Goal: Information Seeking & Learning: Learn about a topic

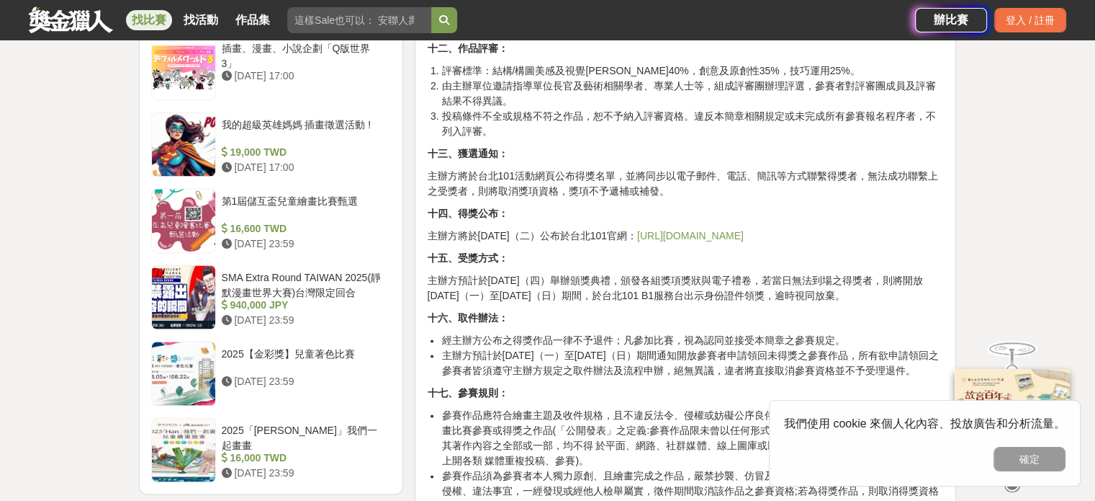
scroll to position [1728, 0]
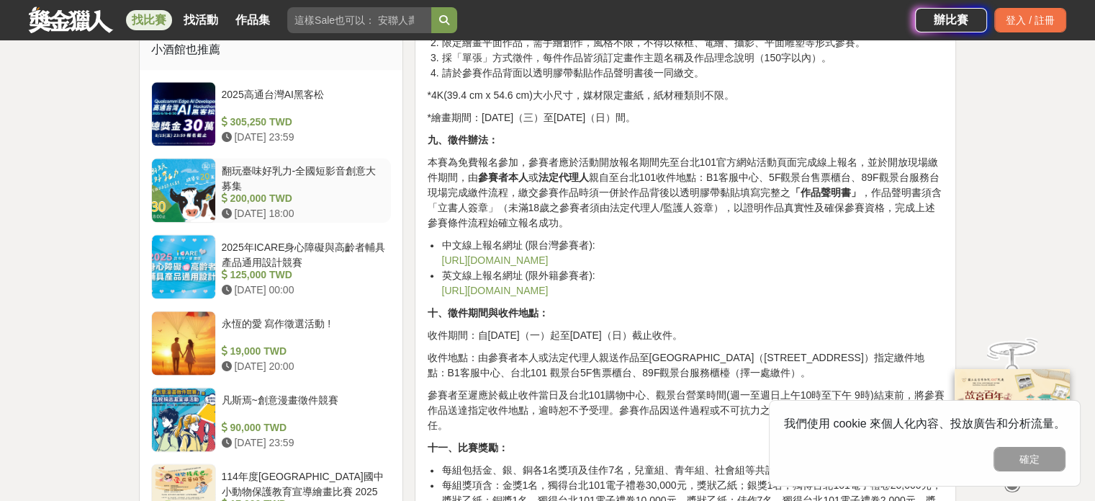
click at [310, 166] on div "翻玩臺味好乳力-全國短影音創意大募集" at bounding box center [304, 176] width 164 height 27
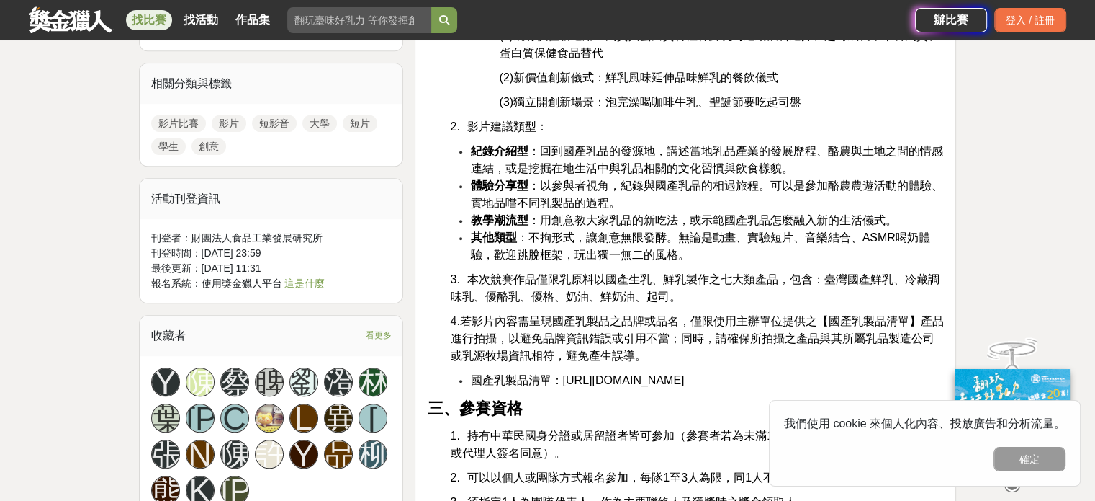
scroll to position [864, 0]
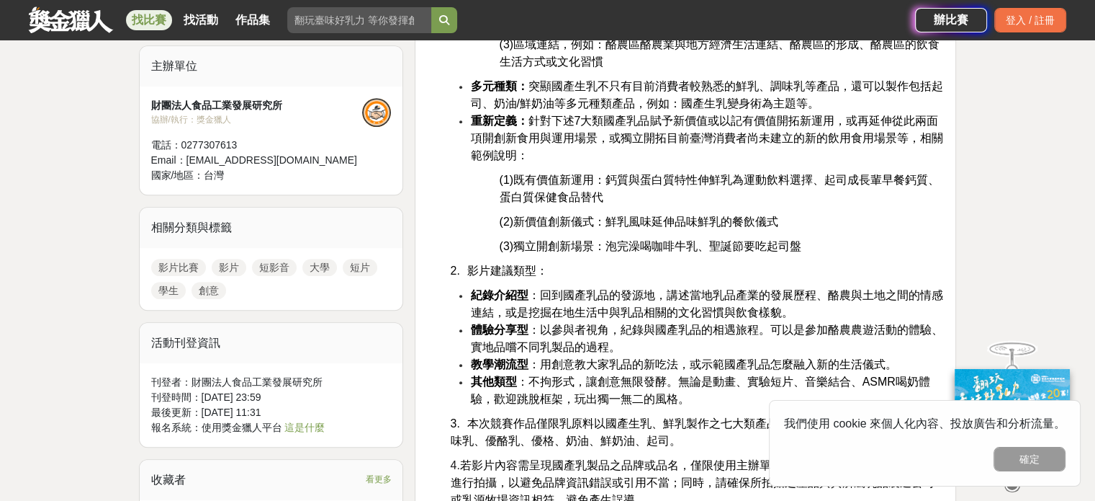
click at [148, 17] on link "找比賽" at bounding box center [149, 20] width 46 height 20
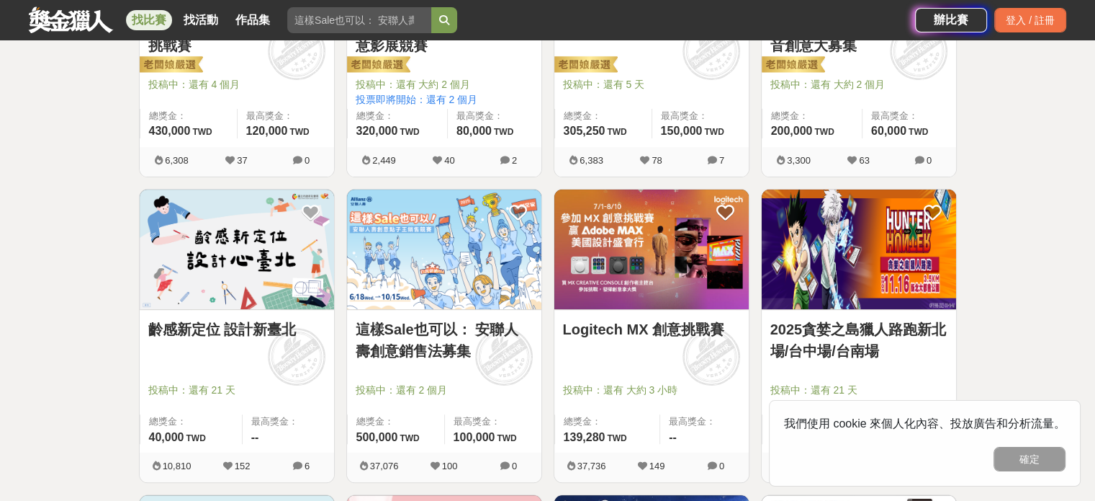
scroll to position [720, 0]
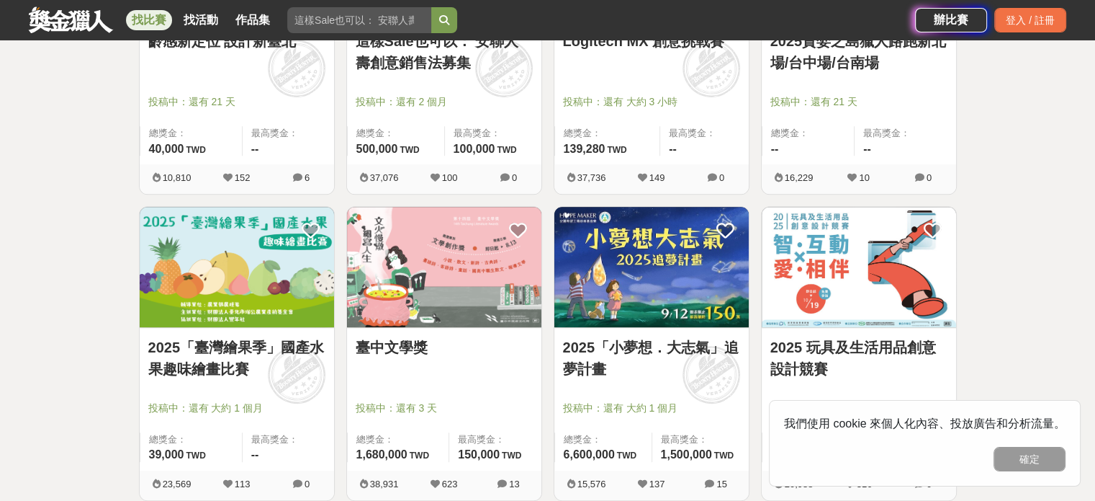
click at [215, 269] on img at bounding box center [237, 267] width 194 height 120
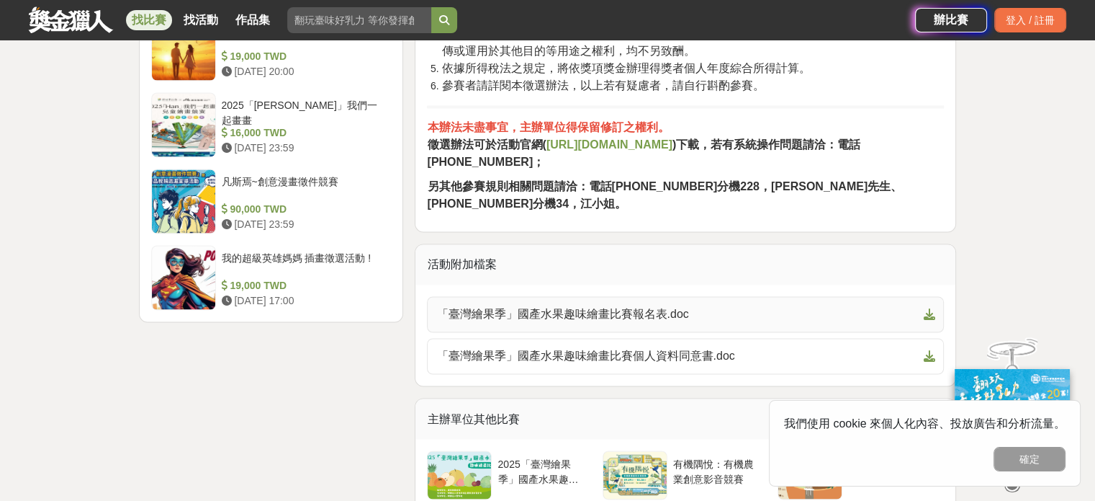
scroll to position [2521, 0]
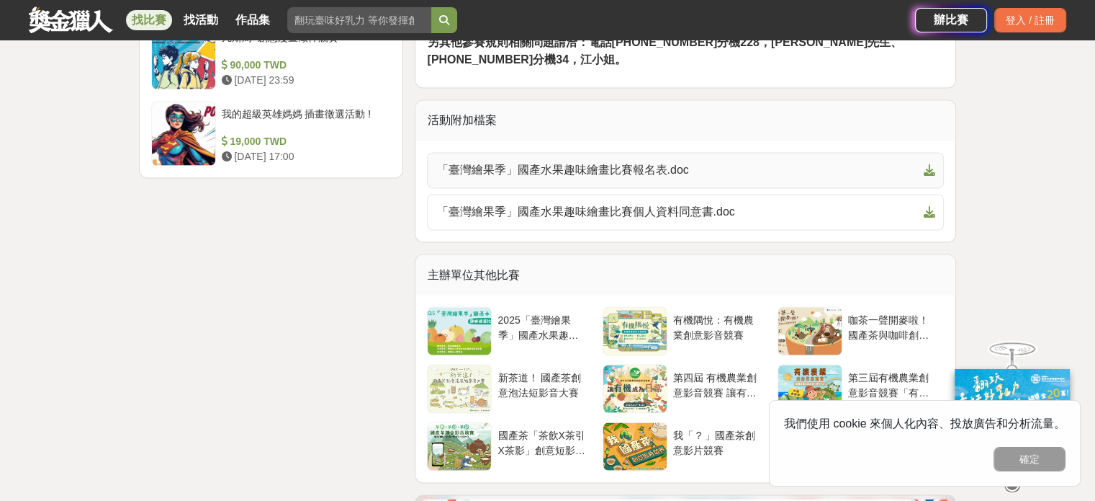
click at [599, 179] on span "「臺灣繪果季」國產水果趣味繪畫比賽報名表.doc" at bounding box center [676, 169] width 481 height 17
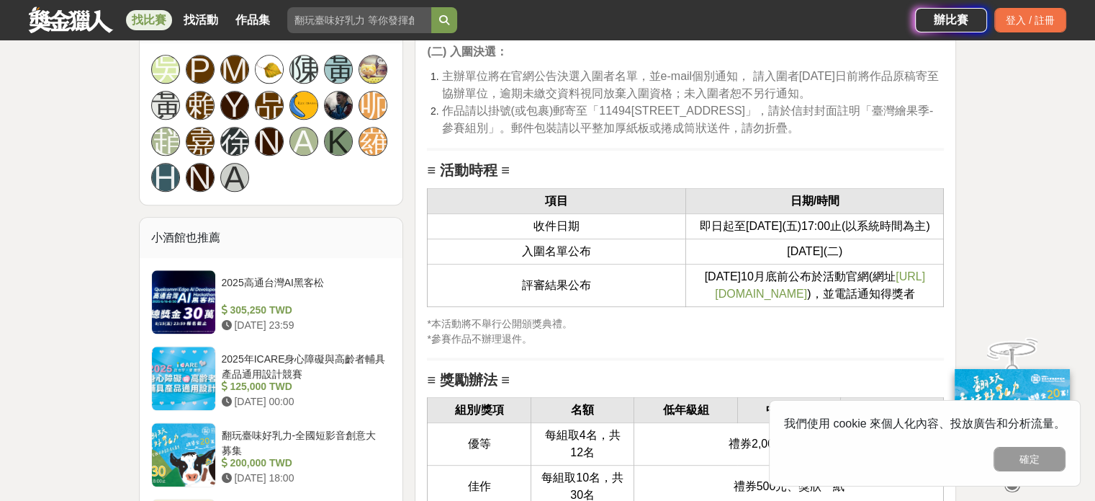
scroll to position [1801, 0]
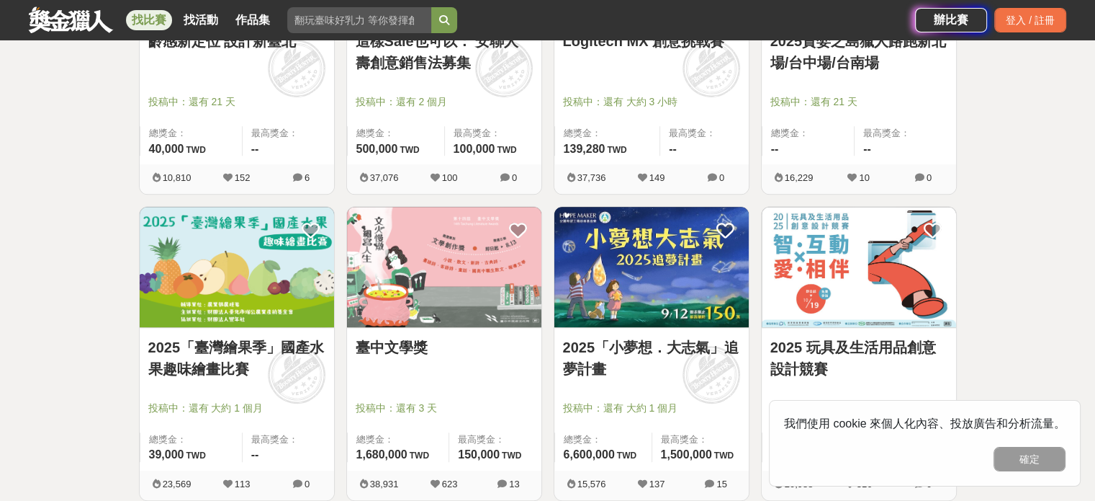
scroll to position [864, 0]
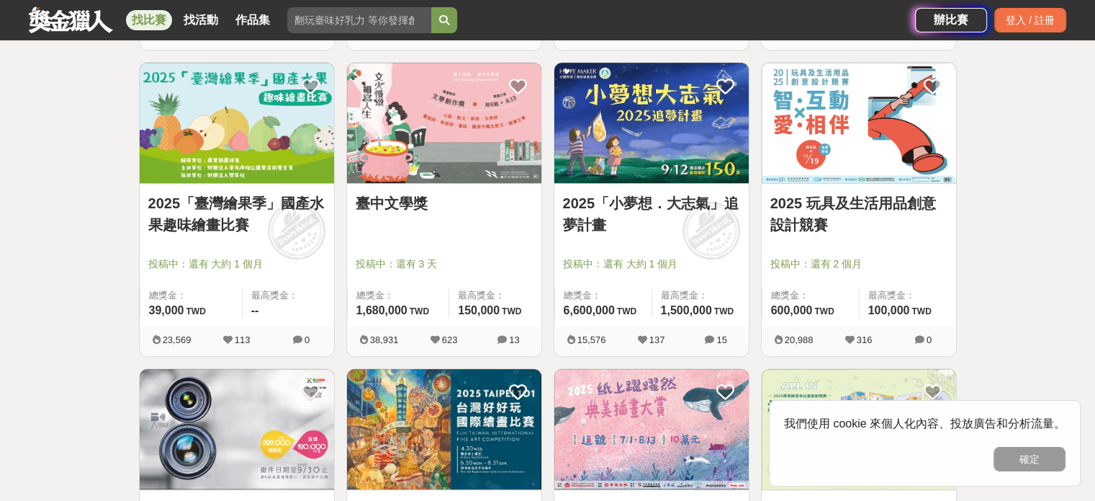
click at [897, 164] on img at bounding box center [859, 123] width 194 height 120
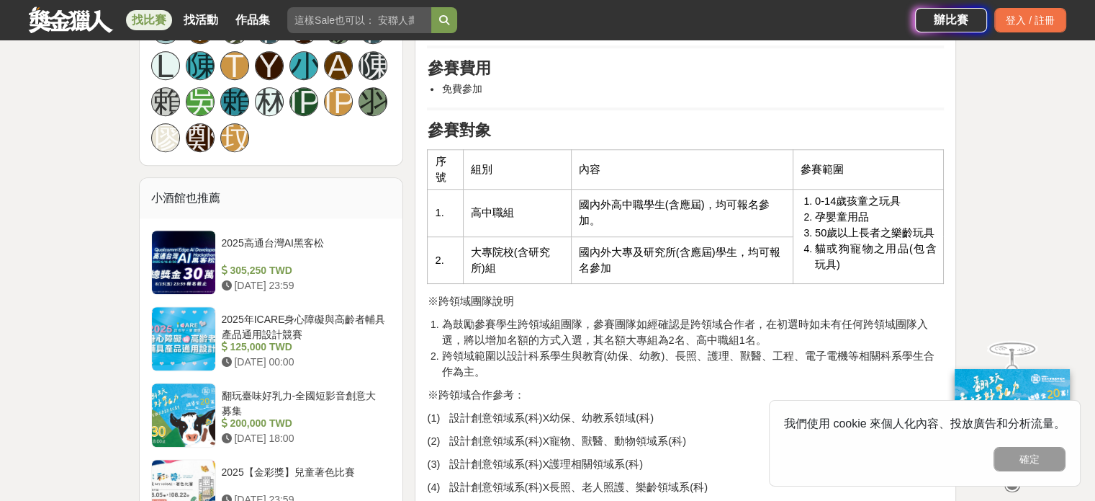
scroll to position [1224, 0]
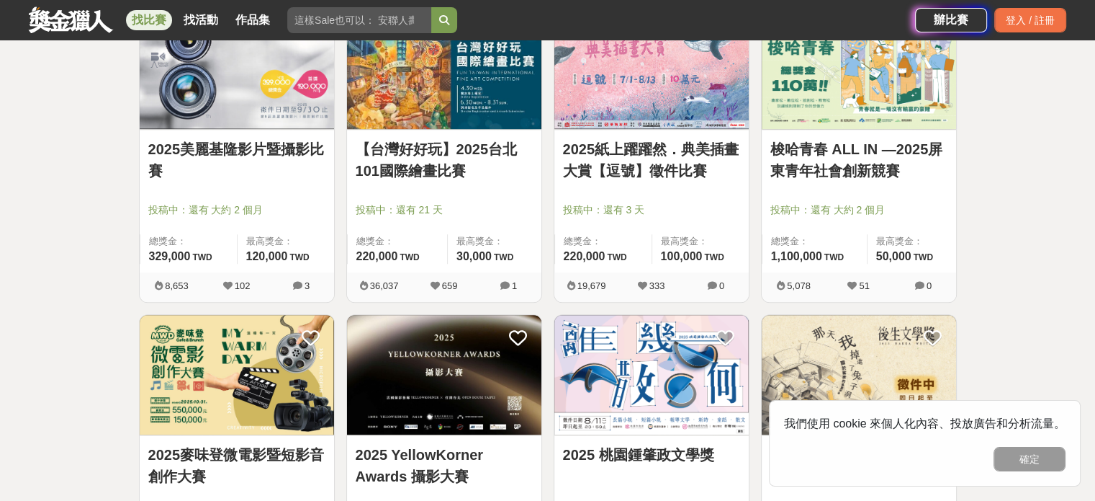
scroll to position [864, 0]
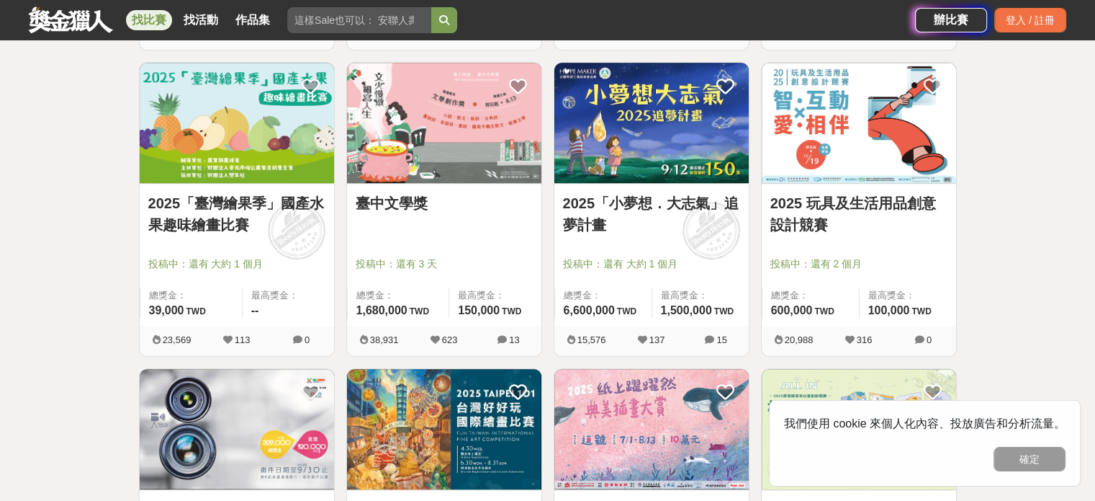
click at [220, 207] on link "2025「臺灣繪果季」國產水果趣味繪畫比賽" at bounding box center [236, 213] width 177 height 43
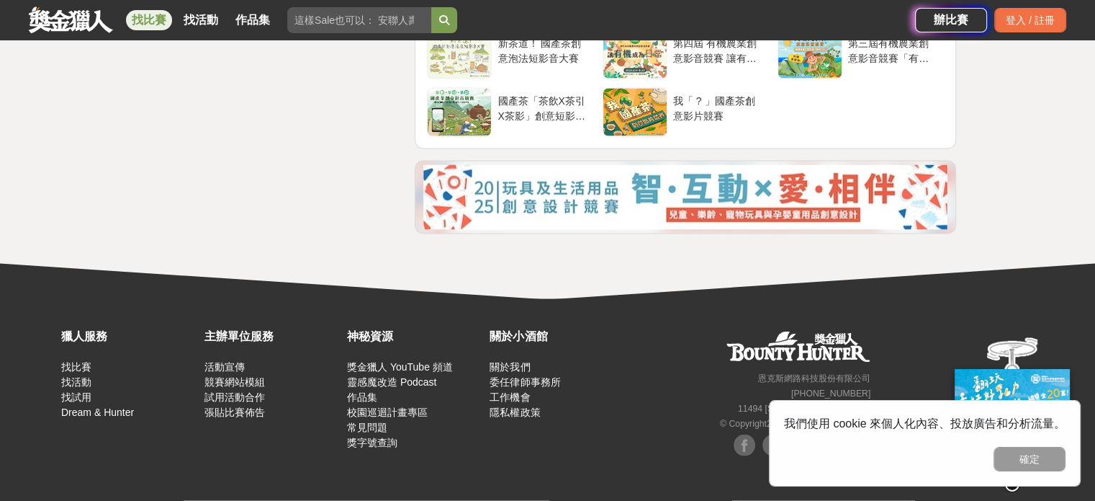
scroll to position [2649, 0]
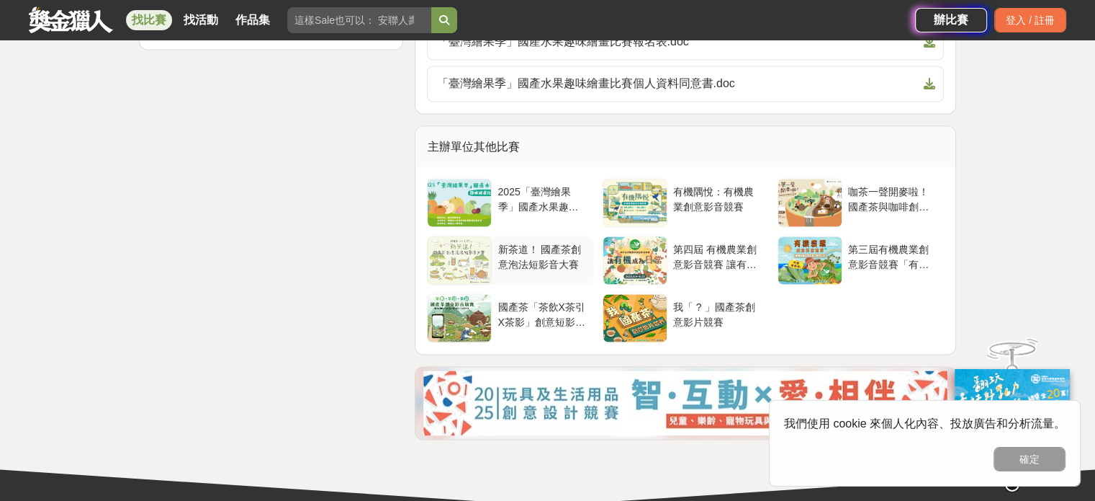
click at [516, 269] on div "新茶道！ 國產茶創意泡法短影音大賽" at bounding box center [543, 254] width 90 height 27
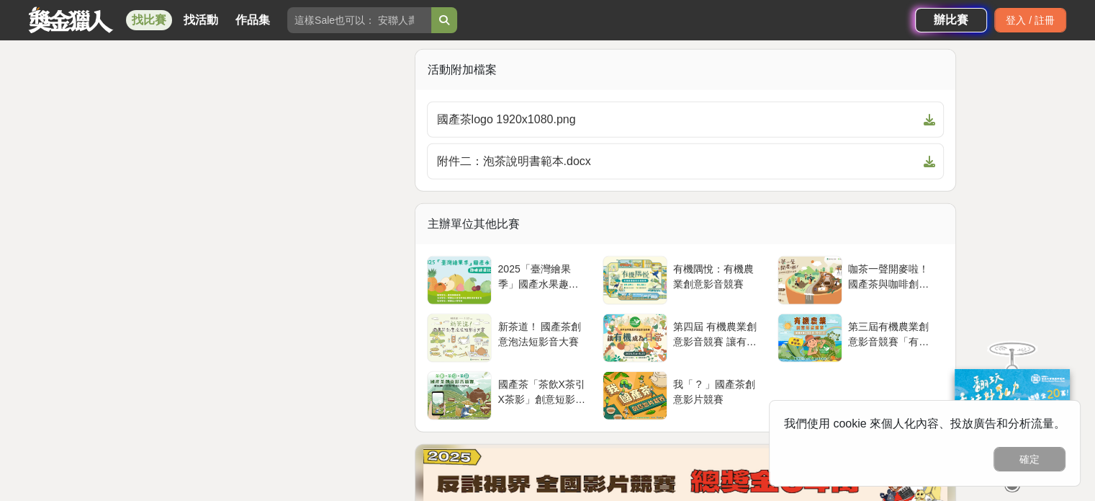
scroll to position [3529, 0]
